Goal: Check status

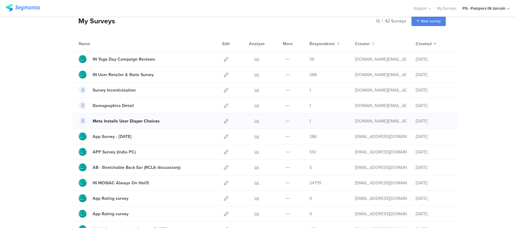
scroll to position [40, 0]
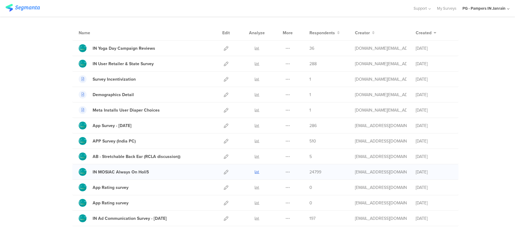
click at [255, 171] on icon at bounding box center [257, 172] width 5 height 5
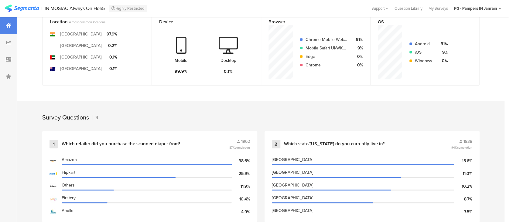
scroll to position [243, 0]
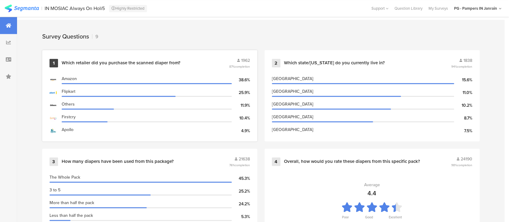
click at [145, 70] on div "1 Which retailer did you purchase the scanned diaper from? 1962 87% completion …" at bounding box center [149, 95] width 215 height 91
click at [243, 60] on div "1962" at bounding box center [239, 60] width 21 height 6
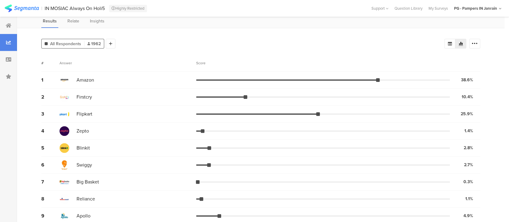
scroll to position [22, 0]
